Goal: Task Accomplishment & Management: Use online tool/utility

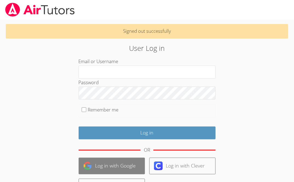
type input "[EMAIL_ADDRESS][DOMAIN_NAME]"
click at [122, 163] on link "Log in with Google" at bounding box center [112, 166] width 66 height 17
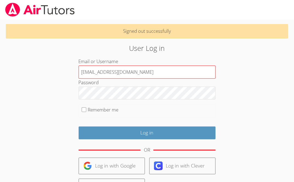
click at [132, 74] on input "[EMAIL_ADDRESS][DOMAIN_NAME]" at bounding box center [147, 72] width 137 height 13
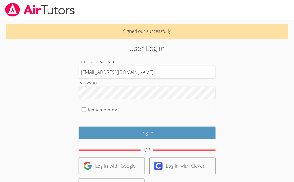
type input "[PERSON_NAME][EMAIL_ADDRESS][DOMAIN_NAME]"
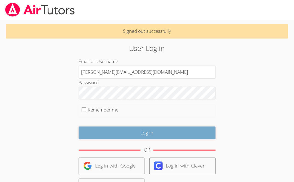
click at [141, 132] on input "Log in" at bounding box center [147, 133] width 137 height 13
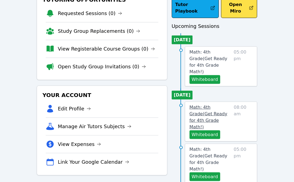
scroll to position [42, 0]
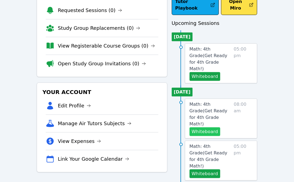
click at [207, 128] on button "Whiteboard" at bounding box center [205, 132] width 31 height 9
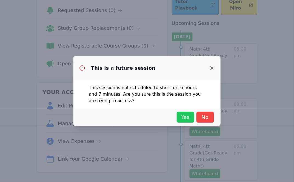
click at [184, 114] on span "Yes" at bounding box center [185, 118] width 12 height 8
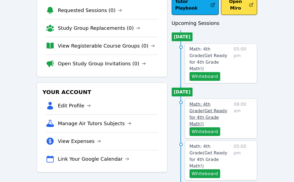
click at [216, 102] on span "Math: 4th Grade ( Get Ready for 4th Grade Math! )" at bounding box center [209, 114] width 38 height 25
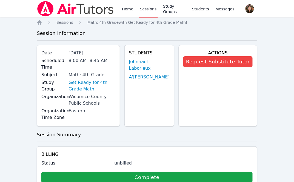
scroll to position [42, 0]
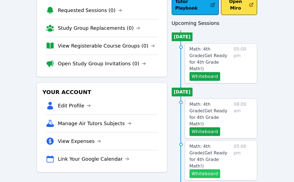
click at [199, 170] on button "Whiteboard" at bounding box center [205, 174] width 31 height 9
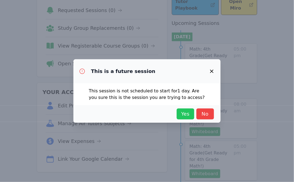
click at [182, 117] on span "Yes" at bounding box center [185, 114] width 12 height 8
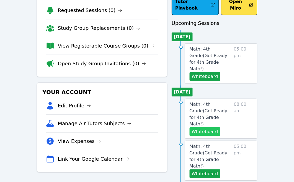
click at [210, 128] on button "Whiteboard" at bounding box center [205, 132] width 31 height 9
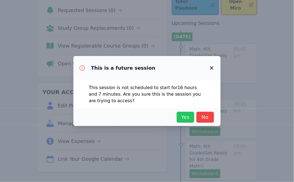
click at [187, 116] on span "Yes" at bounding box center [185, 118] width 12 height 8
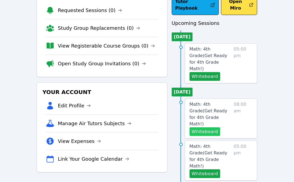
click at [203, 128] on button "Whiteboard" at bounding box center [205, 132] width 31 height 9
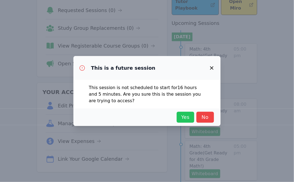
click at [187, 119] on span "Yes" at bounding box center [185, 118] width 12 height 8
